Goal: Find specific page/section: Find specific page/section

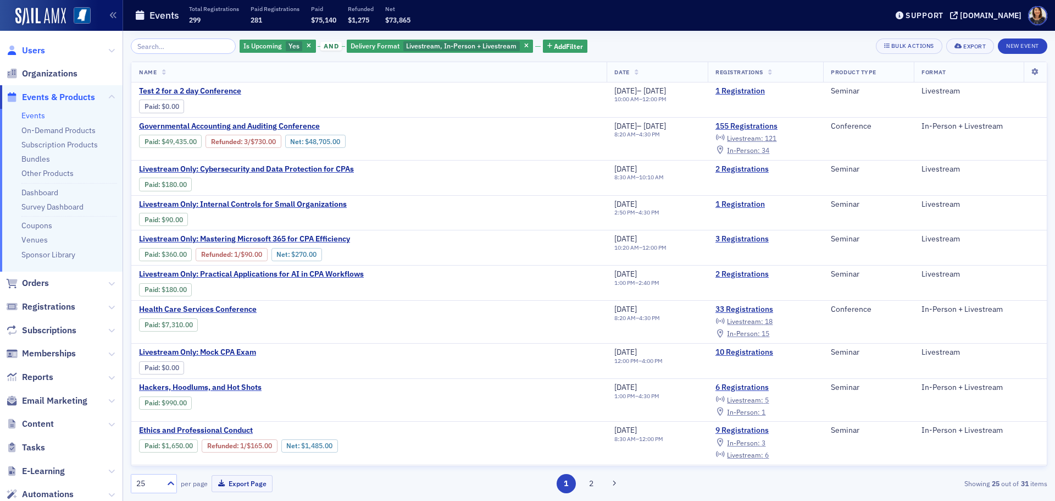
click at [28, 51] on span "Users" at bounding box center [33, 51] width 23 height 12
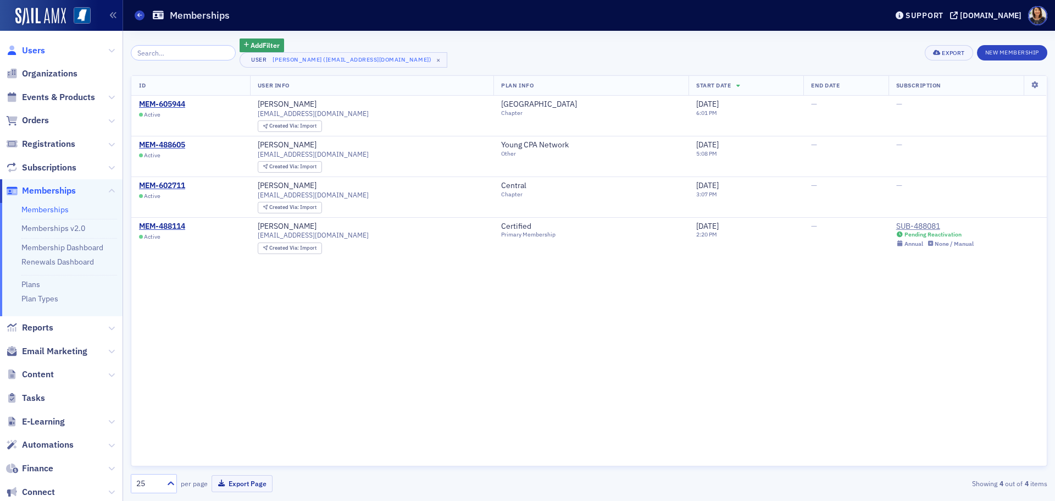
click at [33, 48] on span "Users" at bounding box center [33, 51] width 23 height 12
